Goal: Task Accomplishment & Management: Complete application form

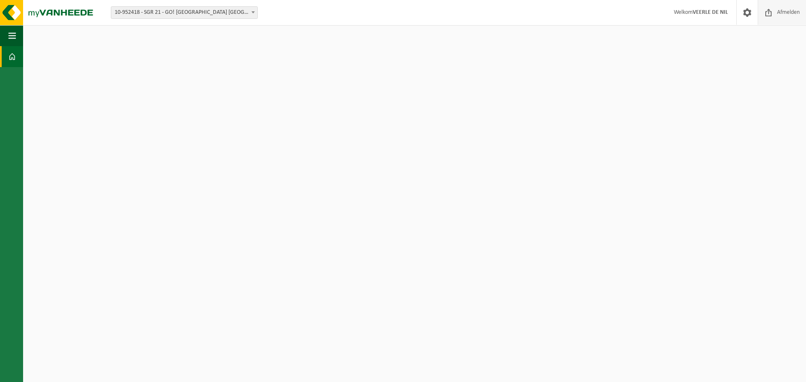
click at [783, 10] on span "Afmelden" at bounding box center [788, 12] width 27 height 25
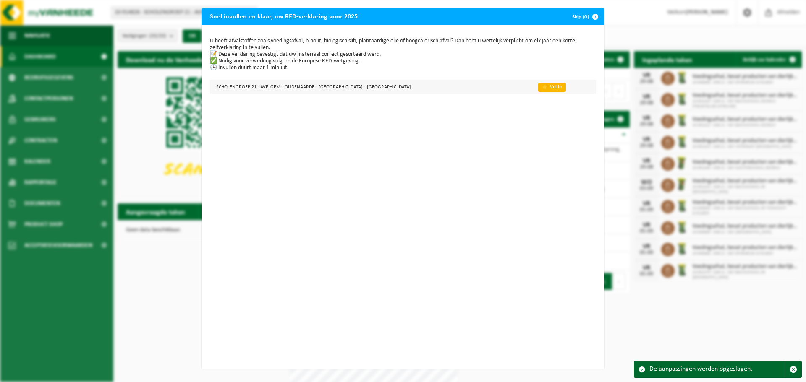
click at [538, 86] on link "👉 Vul in" at bounding box center [552, 87] width 28 height 9
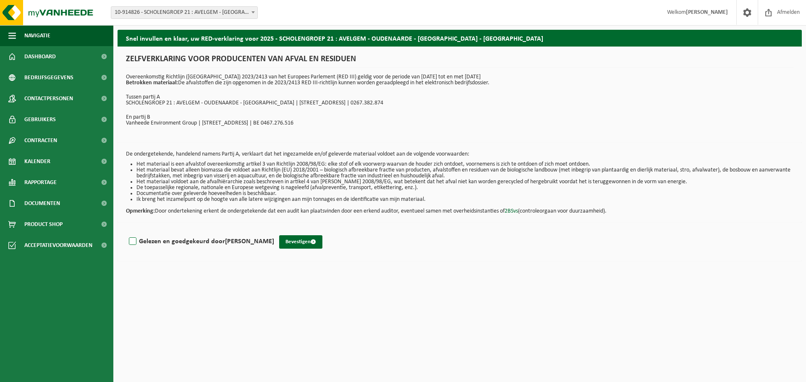
click at [131, 242] on label "Gelezen en goedgekeurd door [PERSON_NAME]" at bounding box center [200, 242] width 147 height 13
click at [274, 231] on input "Gelezen en goedgekeurd door [PERSON_NAME]" at bounding box center [274, 231] width 0 height 0
checkbox input "true"
click at [294, 241] on button "Bevestigen" at bounding box center [300, 242] width 43 height 13
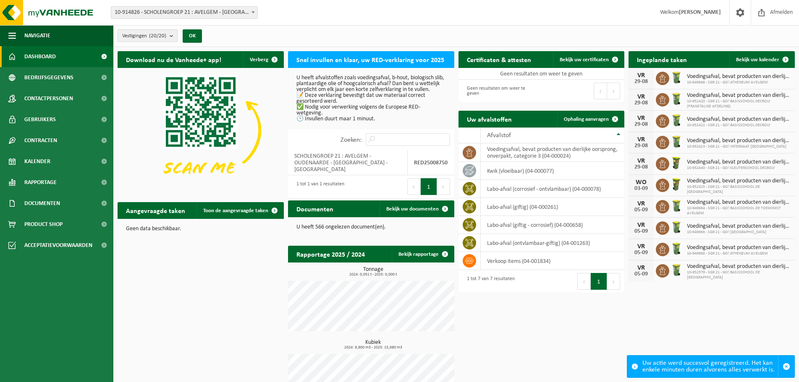
click at [173, 36] on b "submit" at bounding box center [174, 36] width 8 height 12
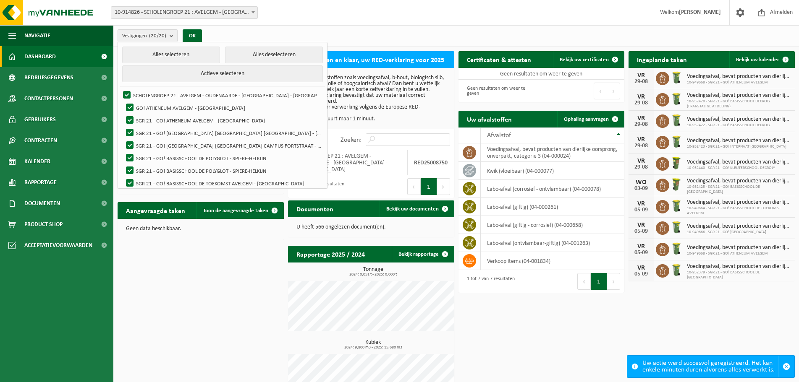
click at [403, 14] on div "Vestiging: 10-914826 - SCHOLENGROEP 21 : AVELGEM - OUDENAARDE - RONSE - OUDENAA…" at bounding box center [399, 13] width 799 height 26
